Goal: Task Accomplishment & Management: Manage account settings

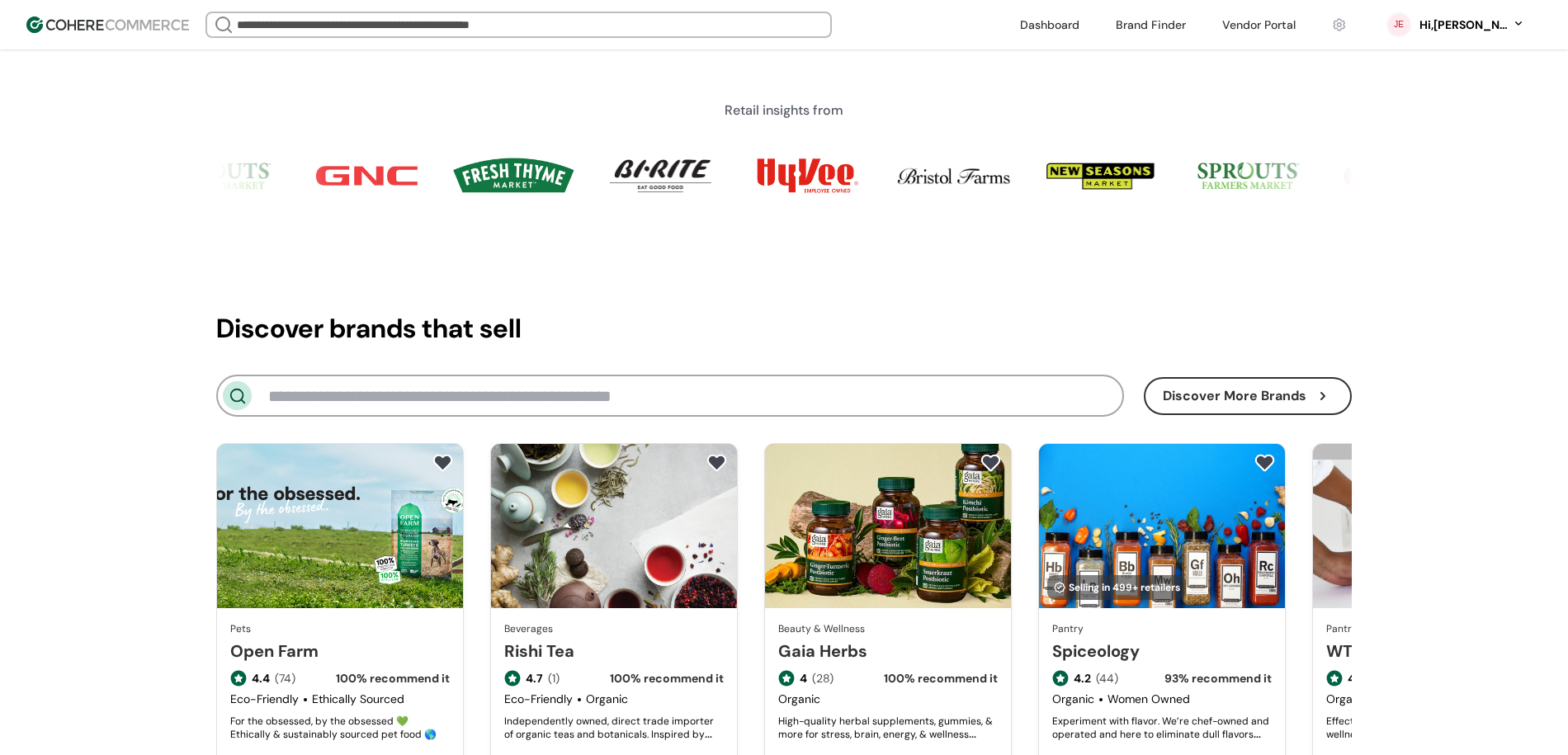
scroll to position [1818, 0]
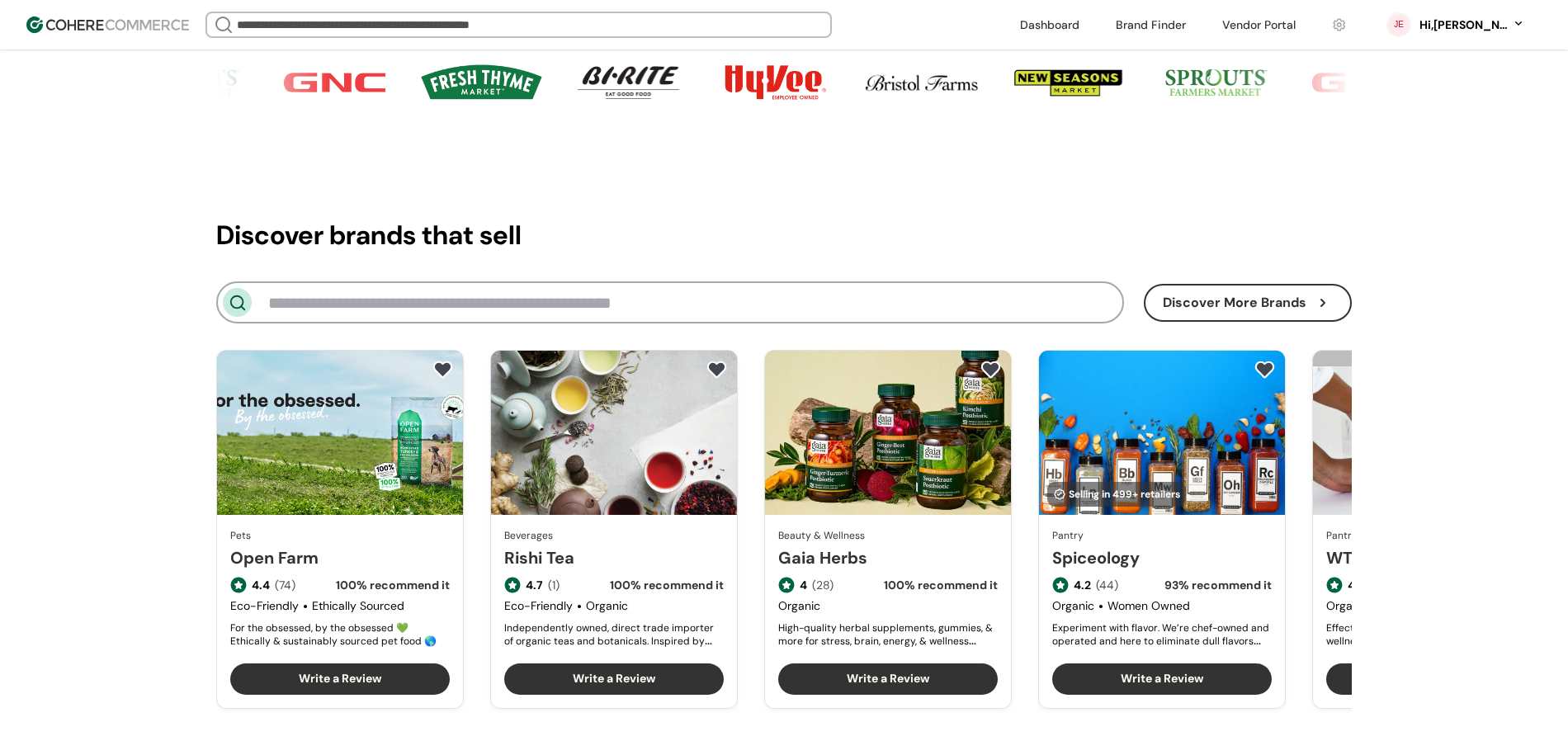
click at [968, 313] on input at bounding box center [685, 302] width 836 height 28
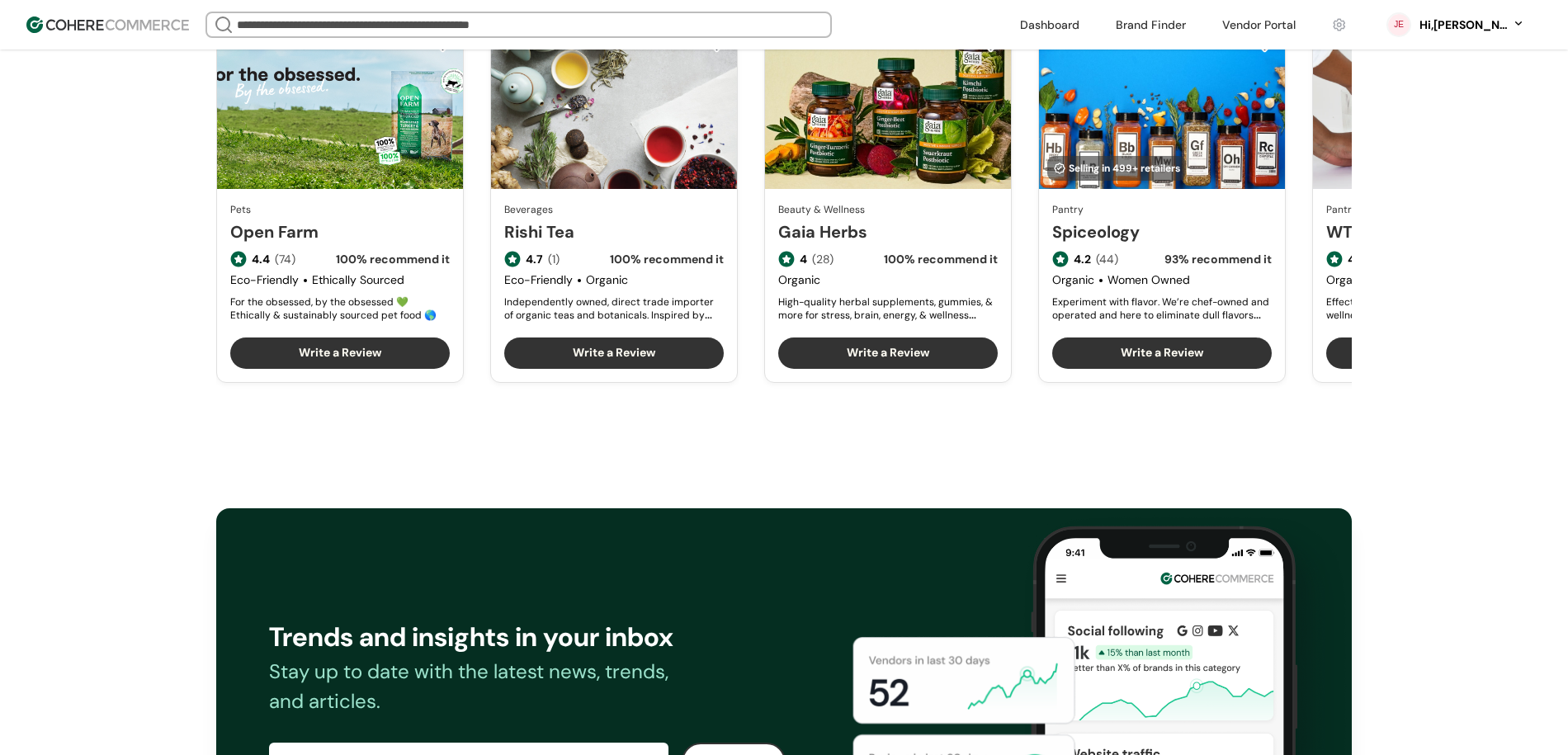
scroll to position [2150, 0]
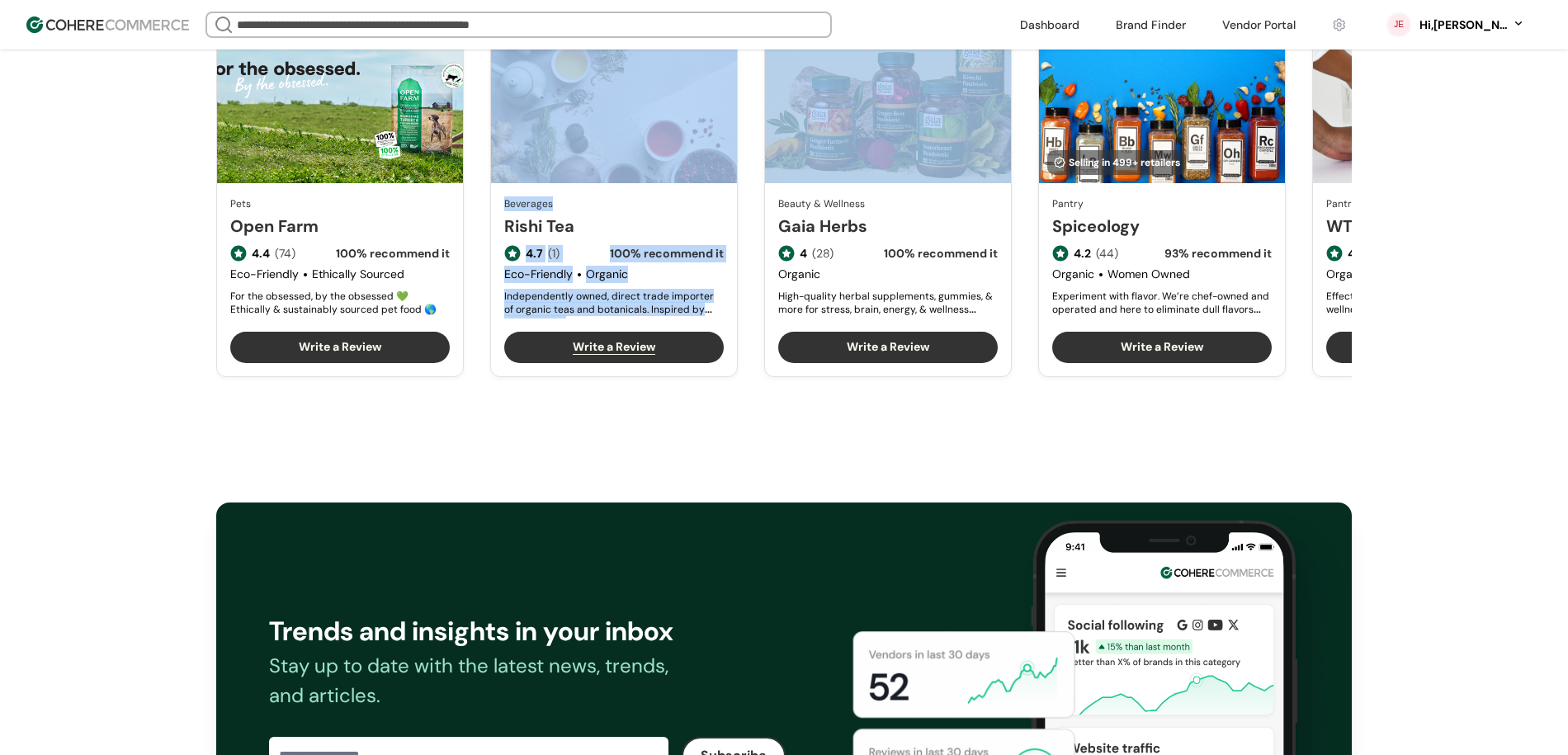
drag, startPoint x: 432, startPoint y: 376, endPoint x: 842, endPoint y: 367, distance: 410.1
click at [792, 407] on div "Discover brands that sell Discover More Brands Pets Open Farm 4.4 (74) 100 % re…" at bounding box center [784, 117] width 1568 height 613
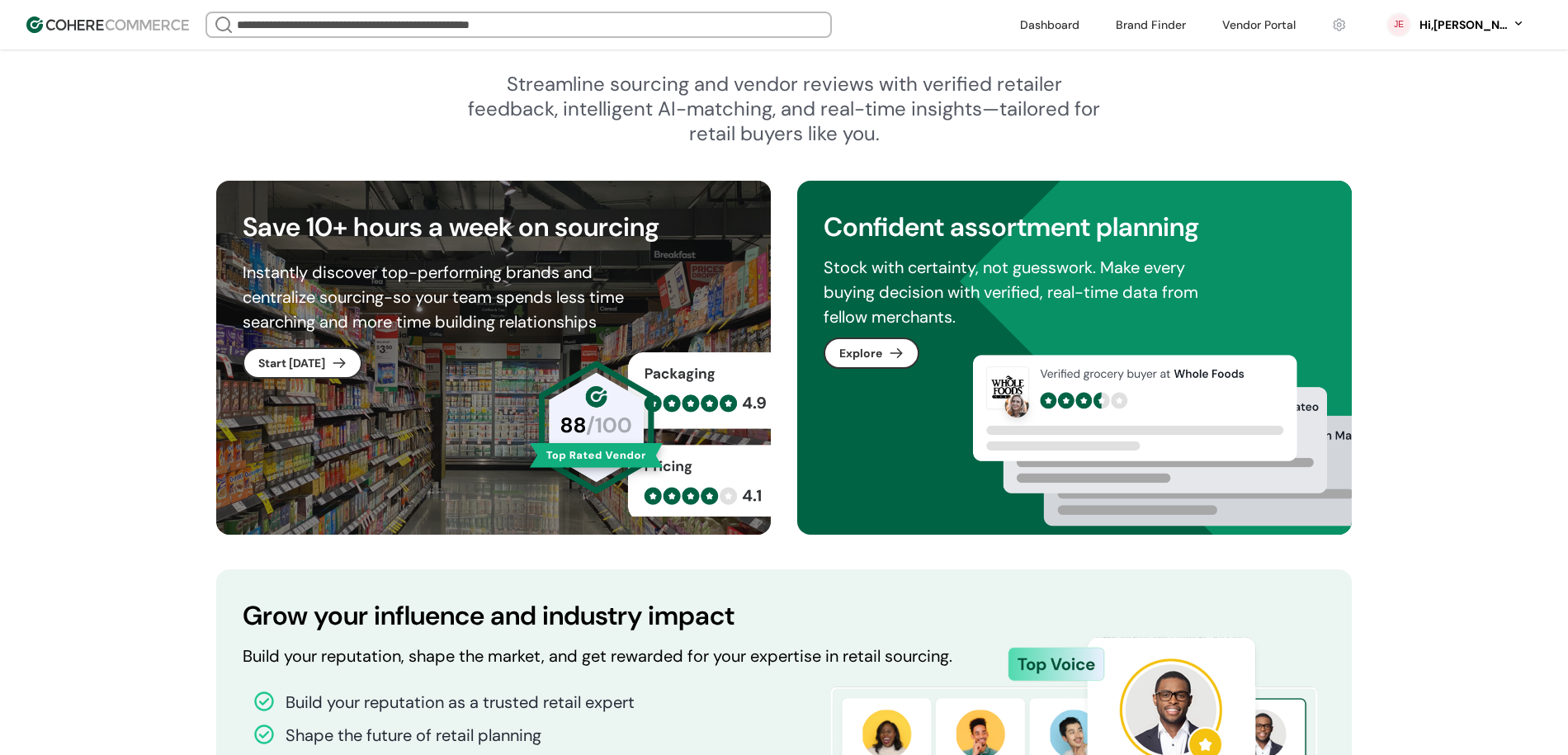
scroll to position [716, 0]
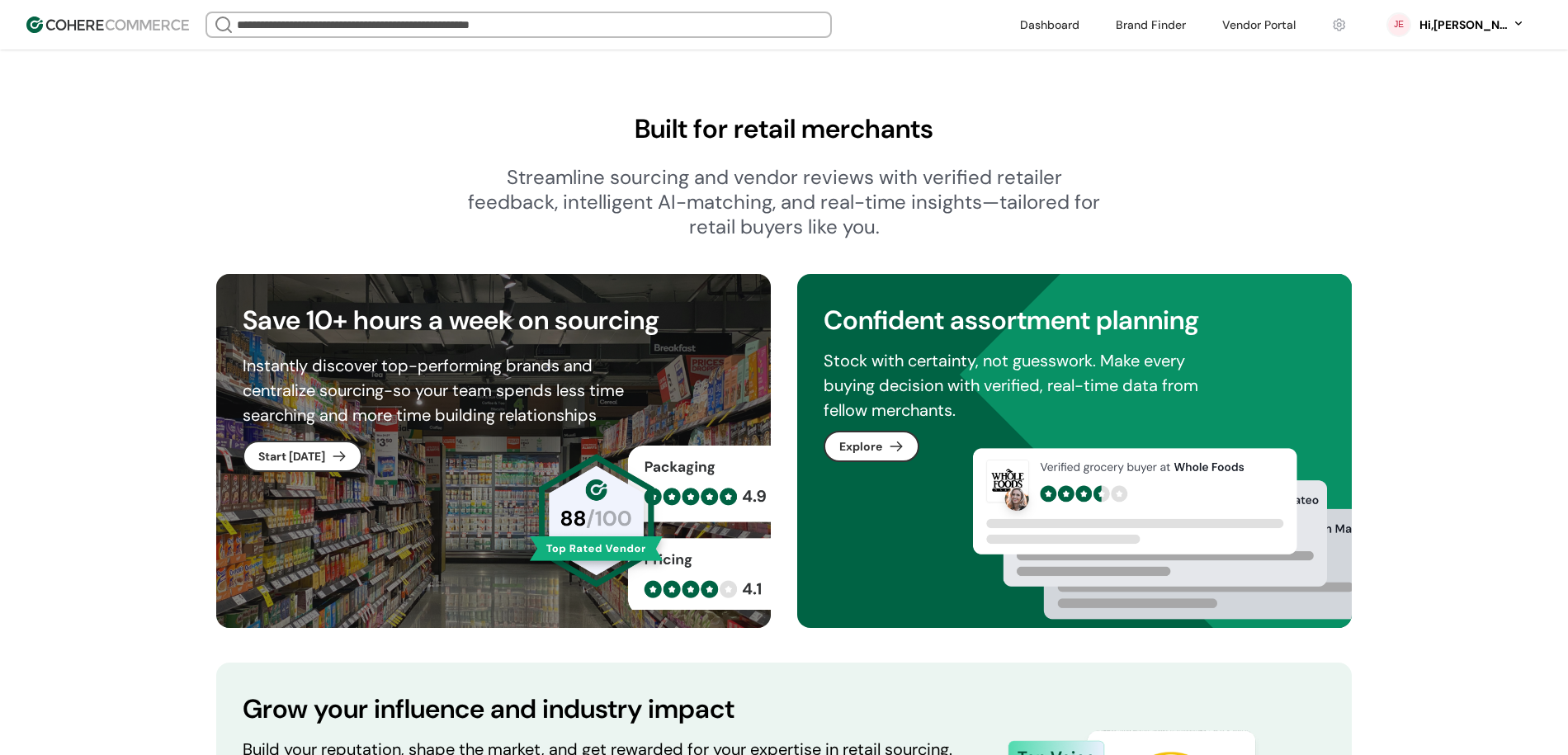
click at [1507, 24] on div "Hi, [PERSON_NAME]" at bounding box center [1471, 25] width 107 height 18
click at [1443, 178] on link at bounding box center [1449, 190] width 236 height 41
